Goal: Browse casually

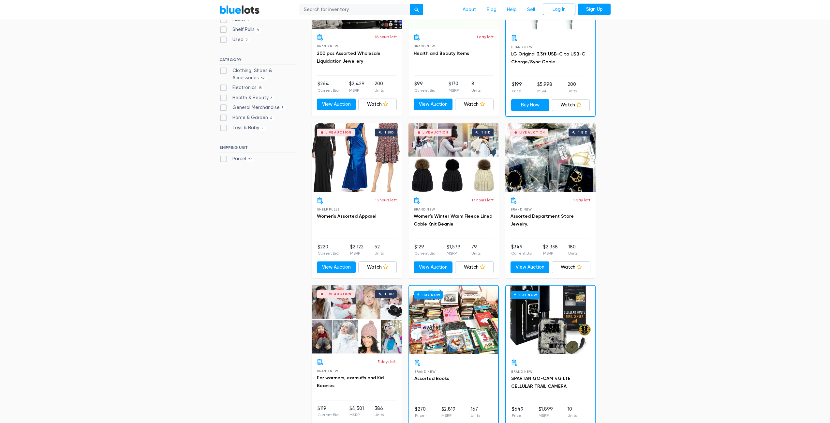
scroll to position [114, 0]
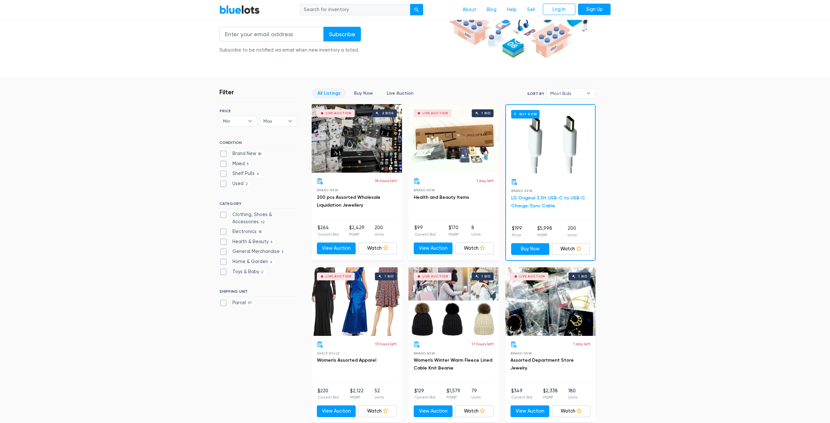
click at [526, 198] on link "LG Original 3.3ft USB-C to USB-C Charge/Sync Cable" at bounding box center [548, 201] width 74 height 13
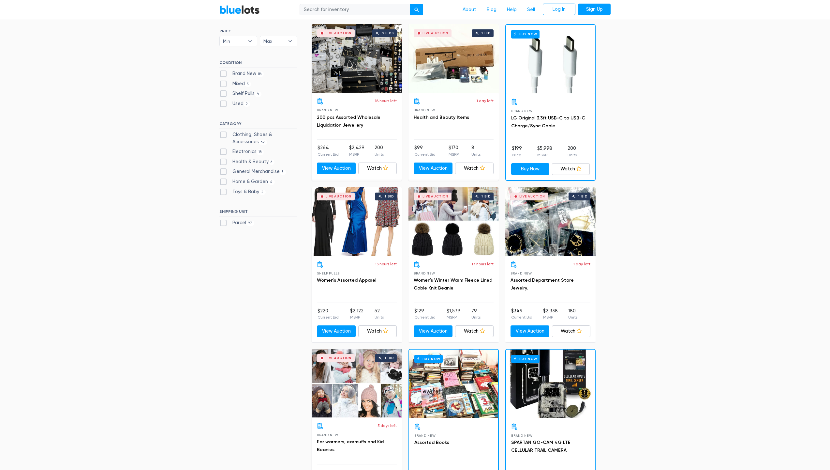
scroll to position [37, 0]
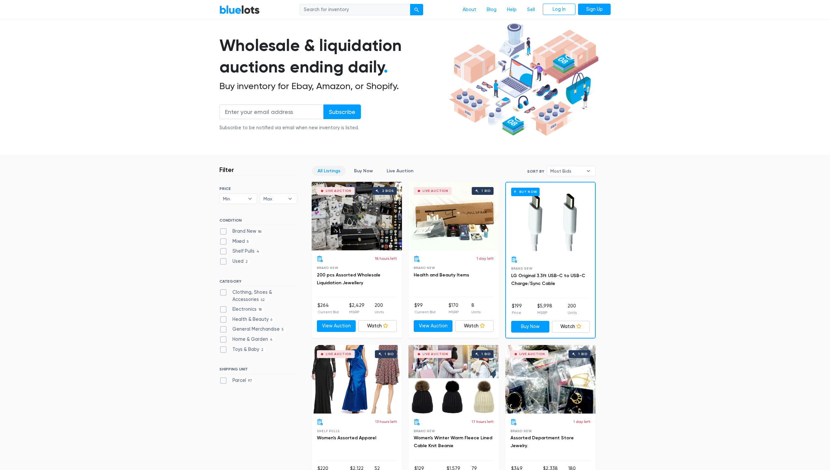
click at [223, 309] on label "Electronics 18" at bounding box center [241, 309] width 44 height 7
click at [223, 309] on input "Electronics 18" at bounding box center [221, 308] width 4 height 4
checkbox input "true"
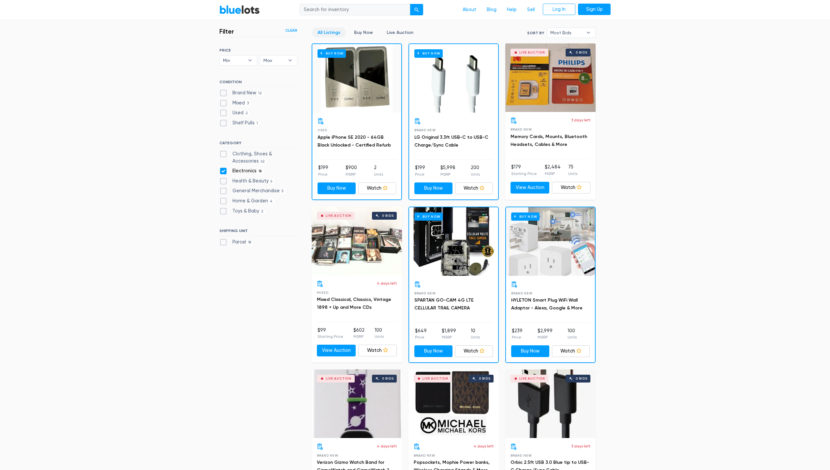
scroll to position [49, 0]
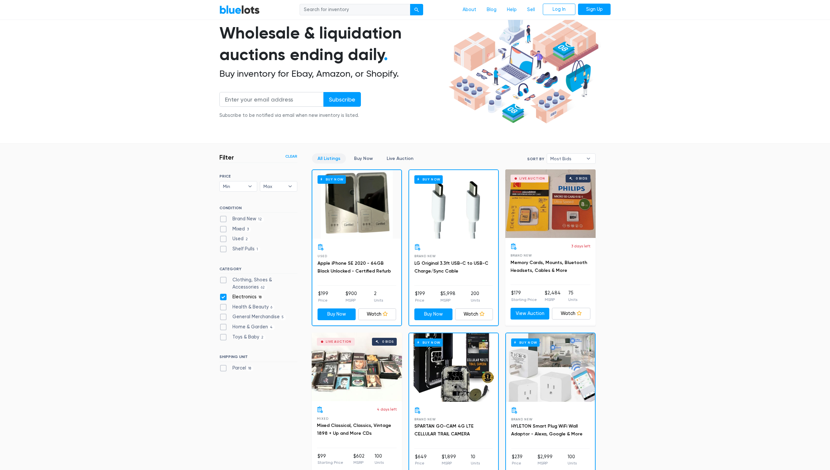
click at [374, 245] on div at bounding box center [357, 247] width 79 height 7
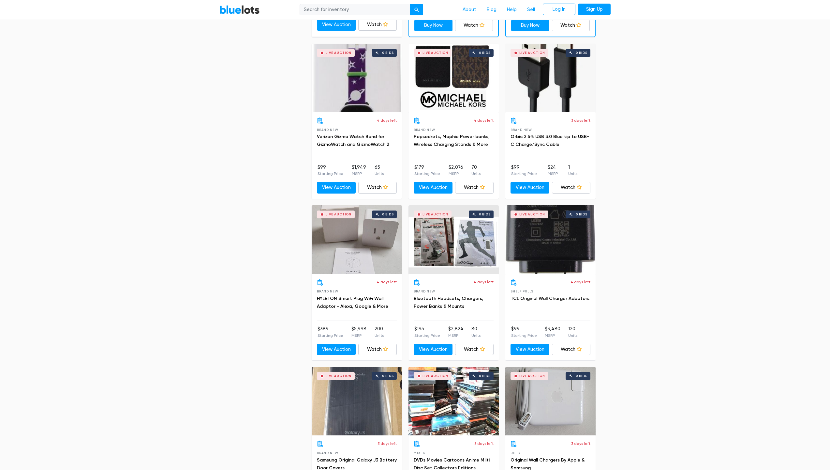
scroll to position [589, 0]
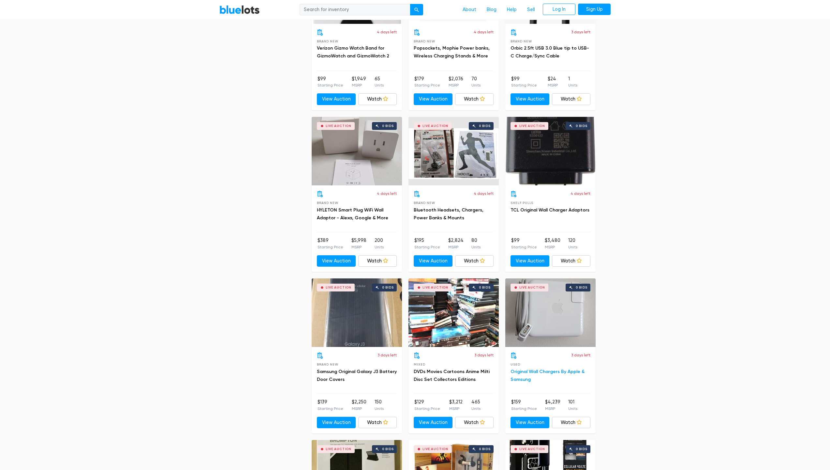
drag, startPoint x: 527, startPoint y: 369, endPoint x: 524, endPoint y: 368, distance: 3.4
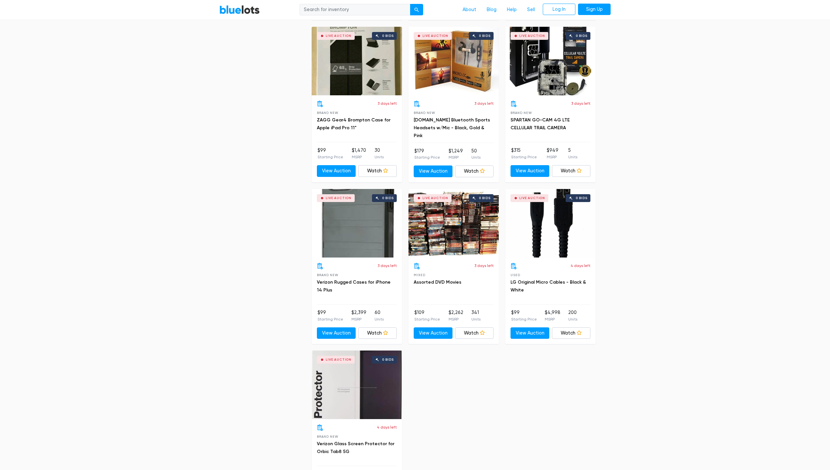
scroll to position [941, 0]
